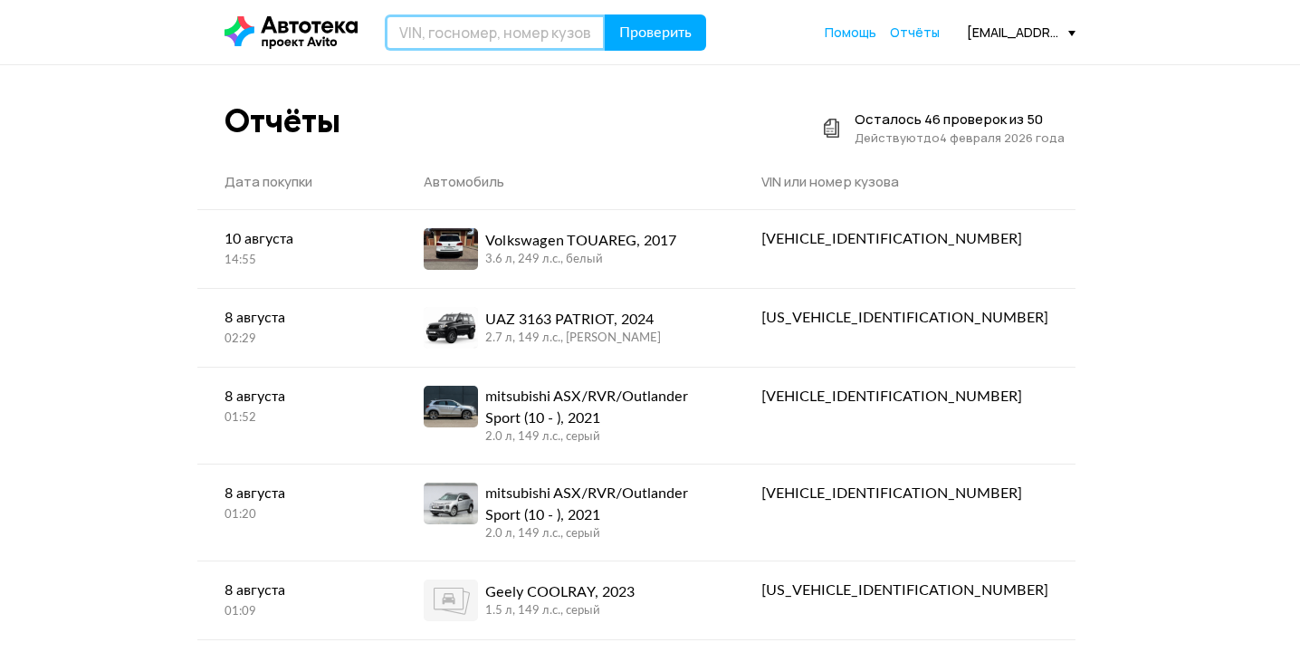
click at [440, 37] on input "text" at bounding box center [495, 32] width 221 height 36
type input "D"
type input "В401МУ136"
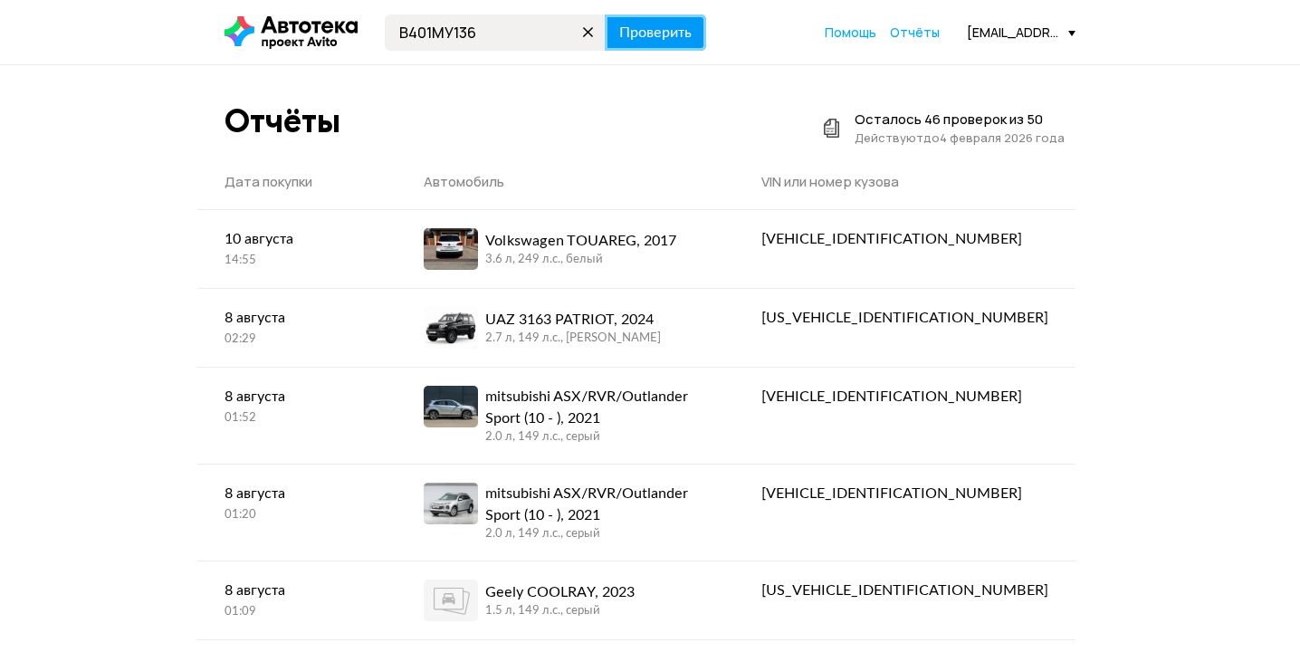
click at [672, 37] on span "Проверить" at bounding box center [655, 32] width 72 height 14
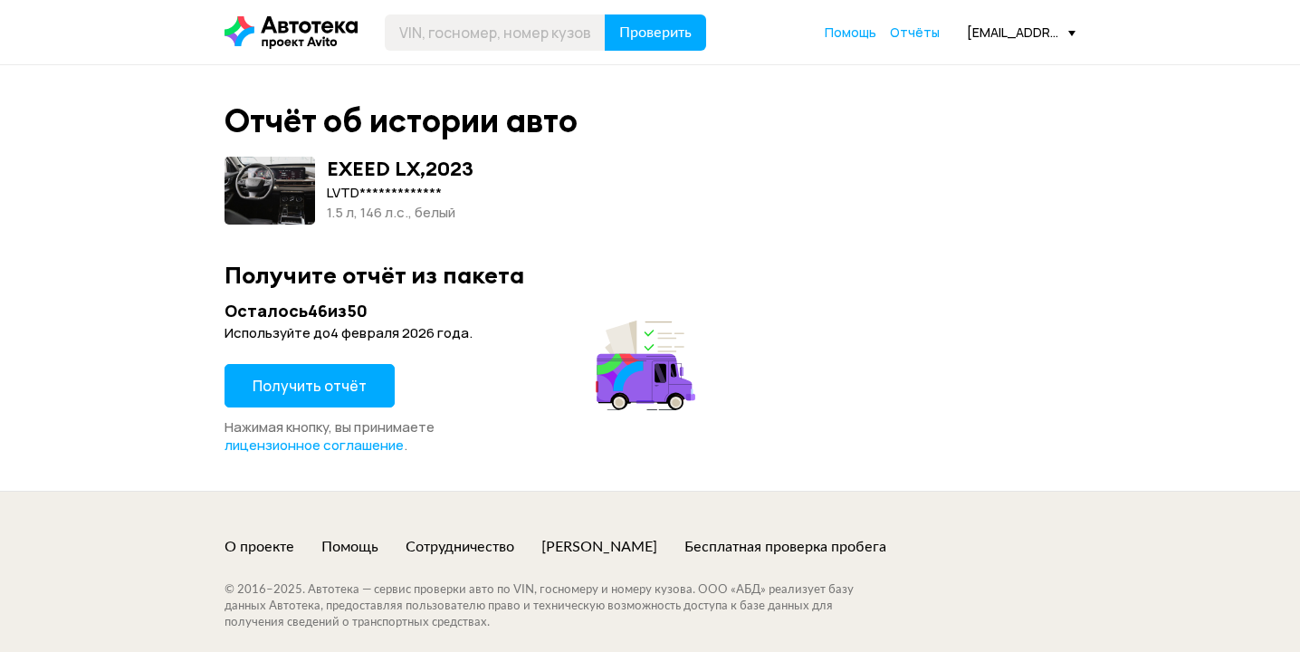
click at [280, 385] on span "Получить отчёт" at bounding box center [310, 386] width 114 height 20
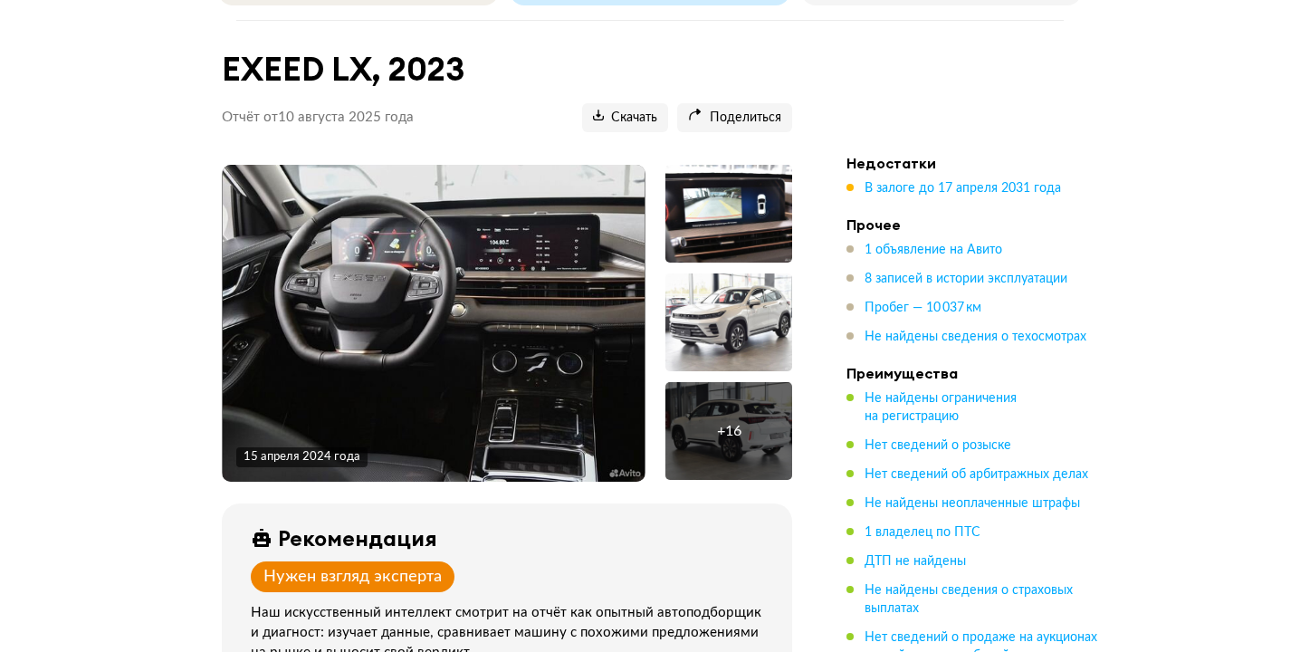
scroll to position [12, 0]
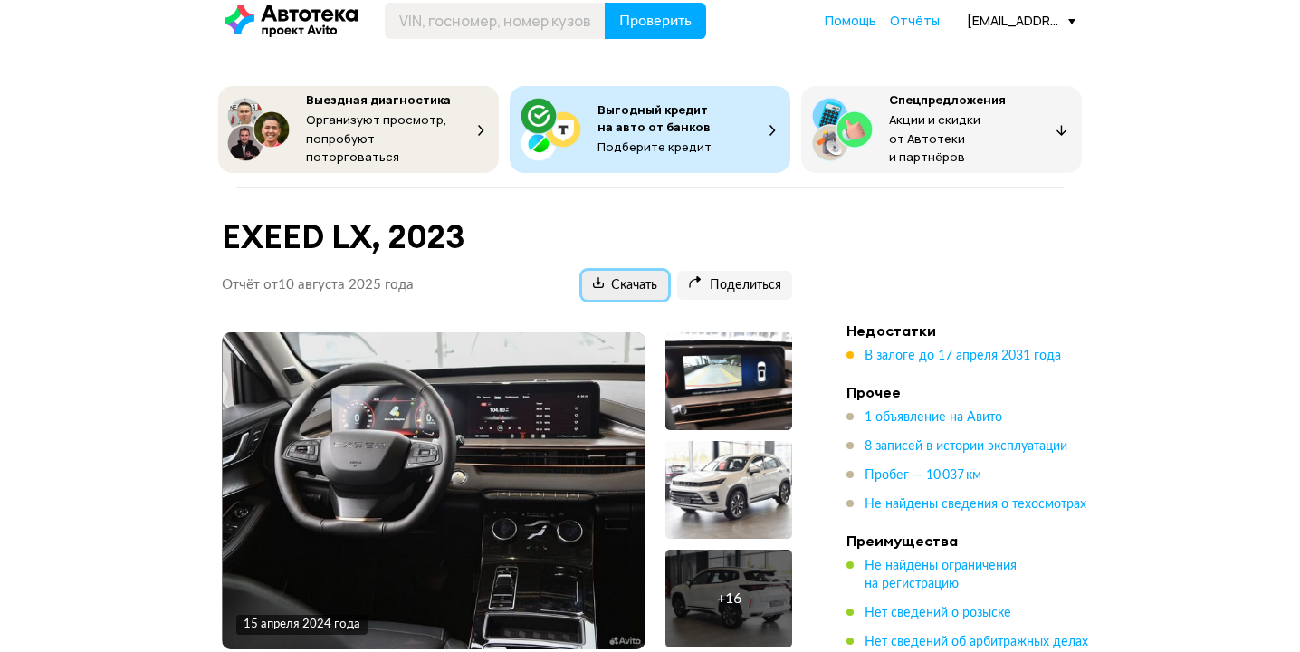
click at [636, 277] on span "Скачать" at bounding box center [625, 285] width 64 height 17
